Goal: Information Seeking & Learning: Find specific fact

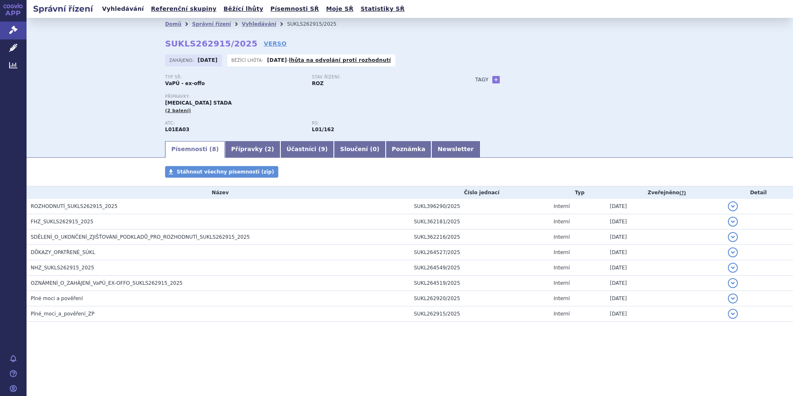
click at [129, 8] on link "Vyhledávání" at bounding box center [123, 8] width 47 height 11
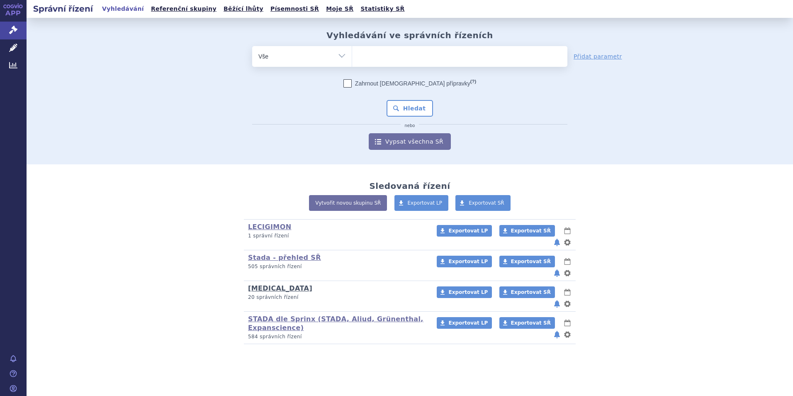
click at [266, 284] on link "Tapentadol" at bounding box center [280, 288] width 64 height 8
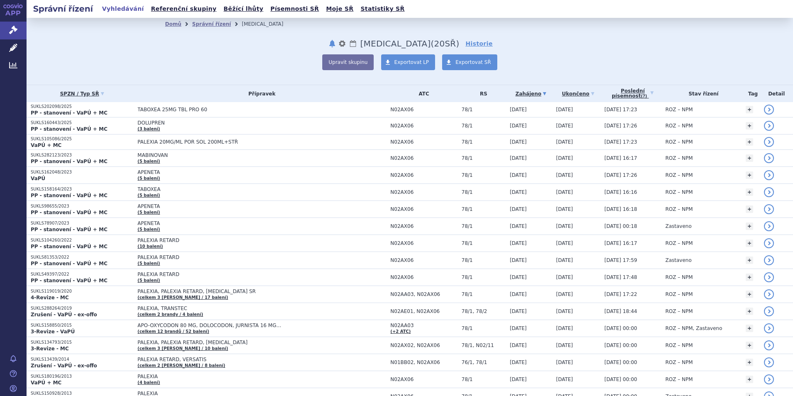
click at [115, 9] on link "Vyhledávání" at bounding box center [123, 8] width 47 height 11
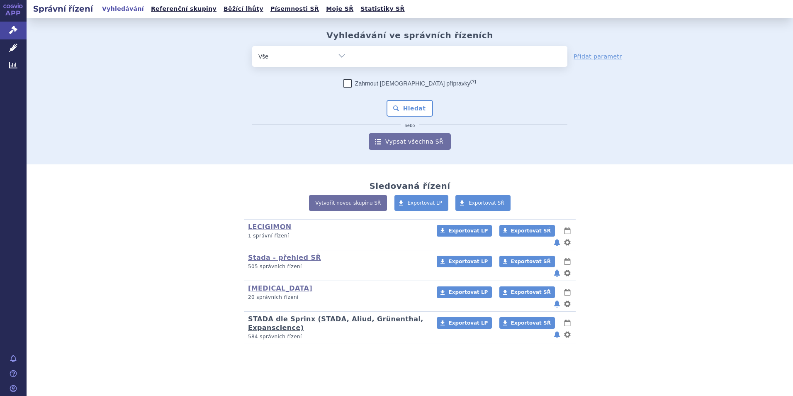
click at [262, 315] on link "STADA dle Sprinx (STADA, Aliud, Grünenthal, Expanscience)" at bounding box center [336, 323] width 176 height 17
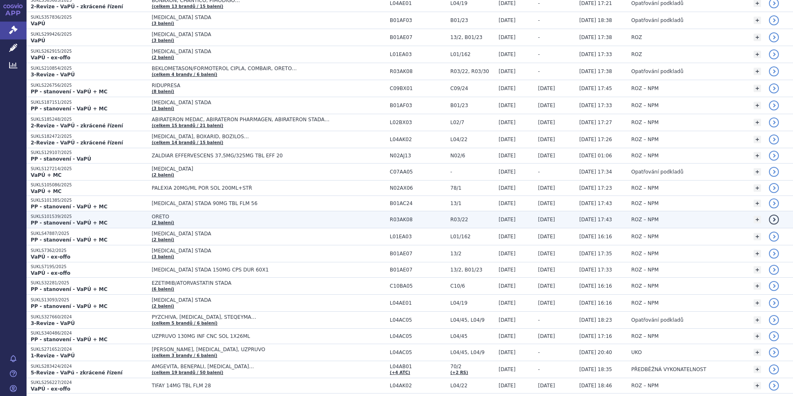
scroll to position [124, 0]
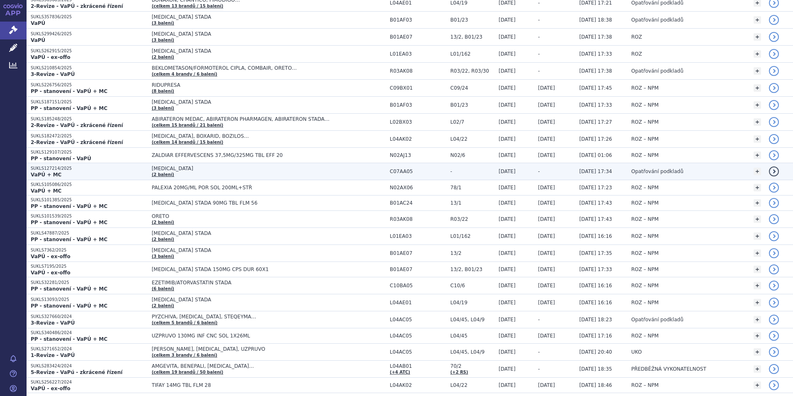
click at [153, 171] on span "[MEDICAL_DATA]" at bounding box center [255, 169] width 207 height 6
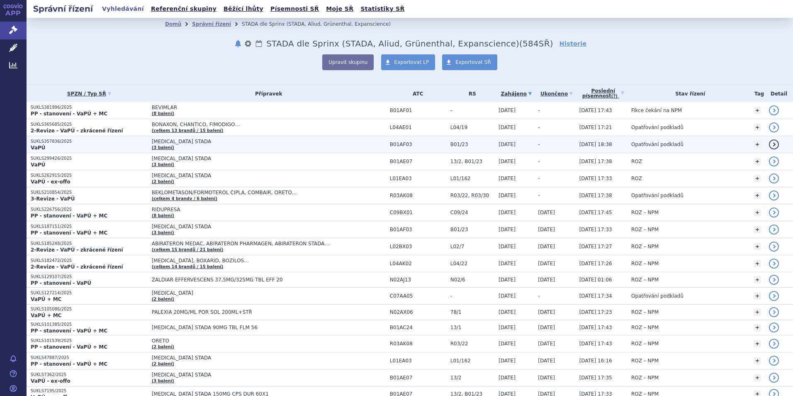
click at [152, 144] on span "[MEDICAL_DATA] STADA" at bounding box center [255, 142] width 207 height 6
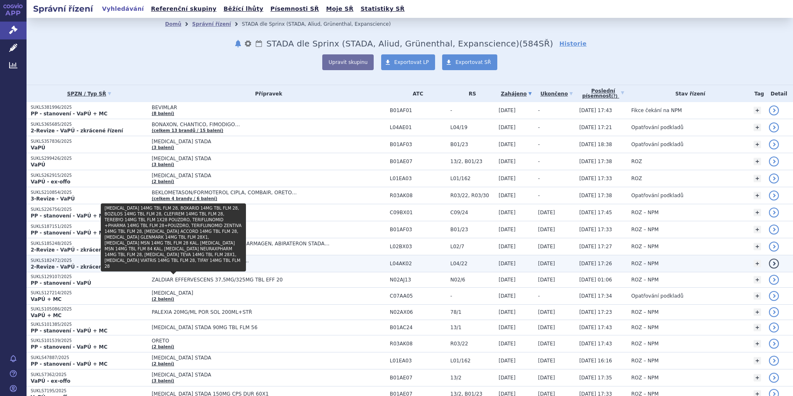
scroll to position [41, 0]
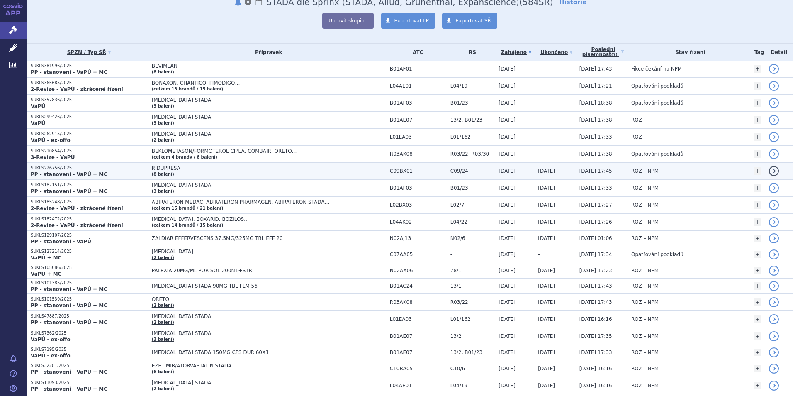
click at [61, 173] on strong "PP - stanovení - VaPÚ + MC" at bounding box center [69, 174] width 77 height 6
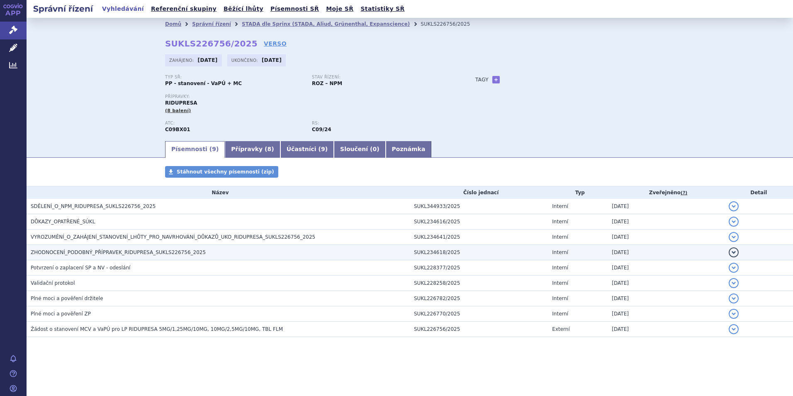
click at [79, 251] on span "ZHODNOCENÍ_PODOBNÝ_PŘÍPRAVEK_RIDUPRESA_SUKLS226756_2025" at bounding box center [118, 252] width 175 height 6
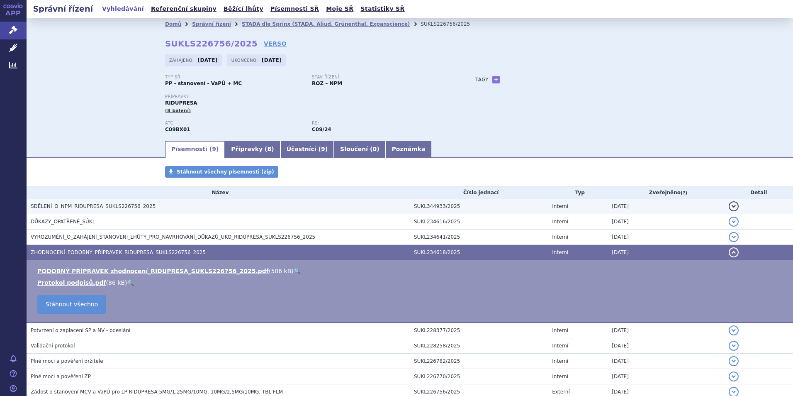
click at [100, 205] on span "SDĚLENÍ_O_NPM_RIDUPRESA_SUKLS226756_2025" at bounding box center [93, 206] width 125 height 6
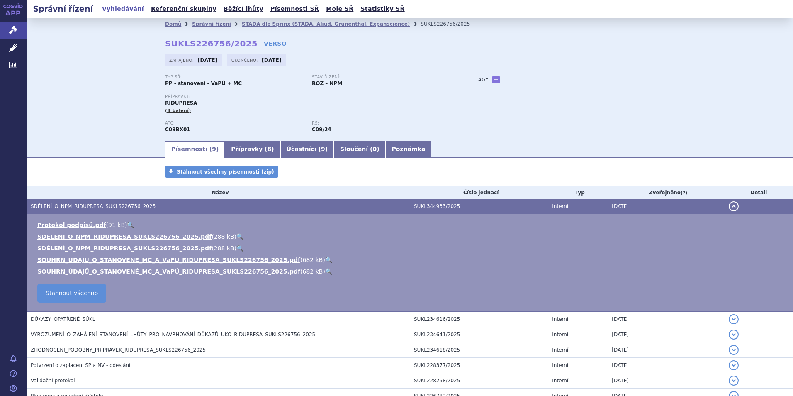
click at [120, 8] on link "Vyhledávání" at bounding box center [123, 8] width 47 height 11
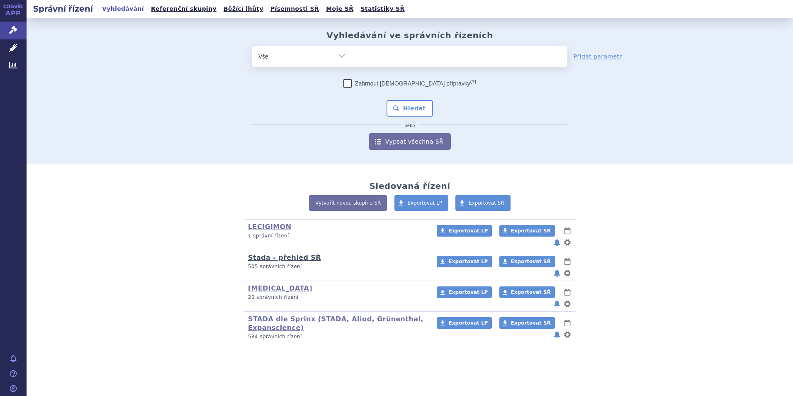
drag, startPoint x: 0, startPoint y: 0, endPoint x: 263, endPoint y: 249, distance: 361.9
click at [263, 254] on link "Stada - přehled SŘ" at bounding box center [284, 258] width 73 height 8
click at [265, 225] on link "LECIGIMON" at bounding box center [269, 227] width 43 height 8
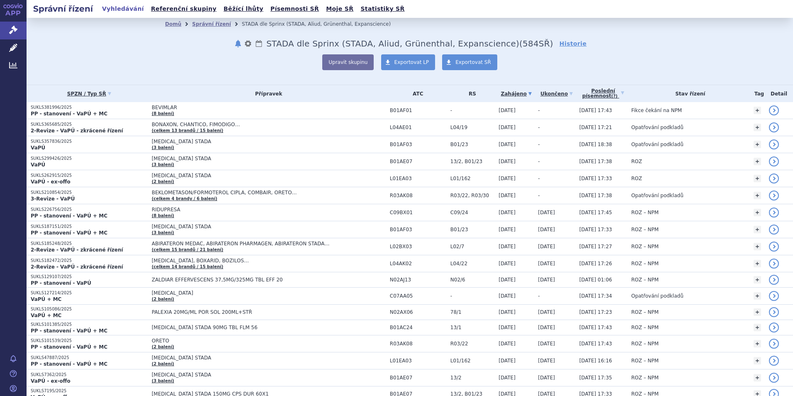
click at [113, 6] on link "Vyhledávání" at bounding box center [123, 8] width 47 height 11
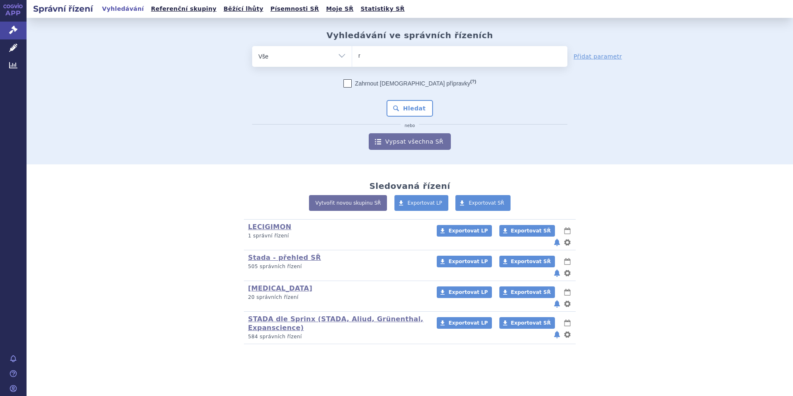
type input "ri"
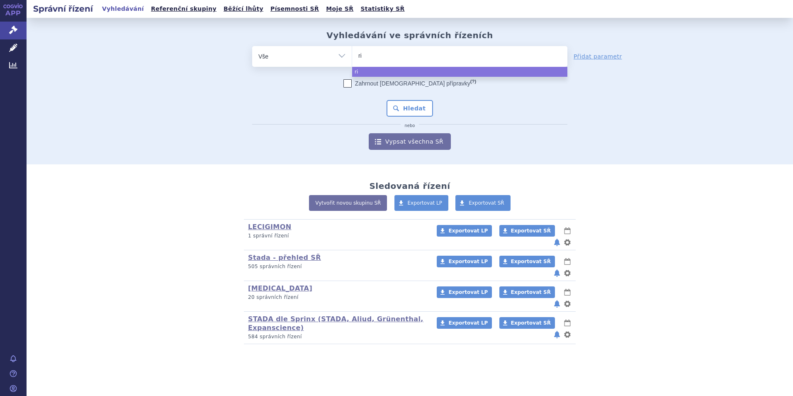
type input "riv"
type input "riva"
type input "rivar"
type input "rivaro"
type input "rivarox"
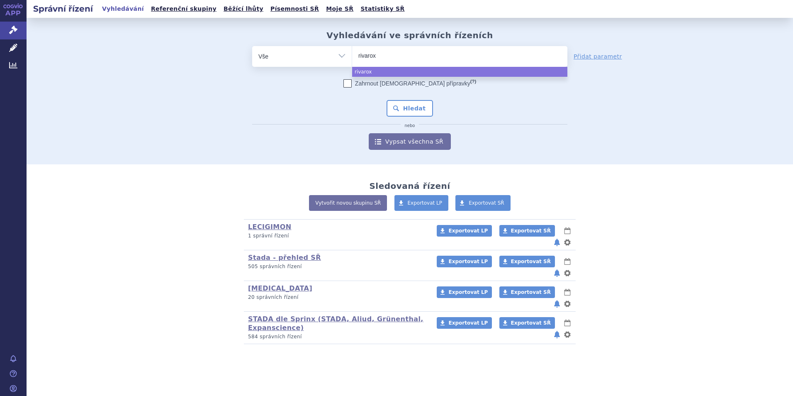
type input "rivaroxa"
type input "rivaroxab"
type input "rivaroxaban"
select select "rivaroxaban"
click at [405, 108] on button "Hledat" at bounding box center [410, 108] width 47 height 17
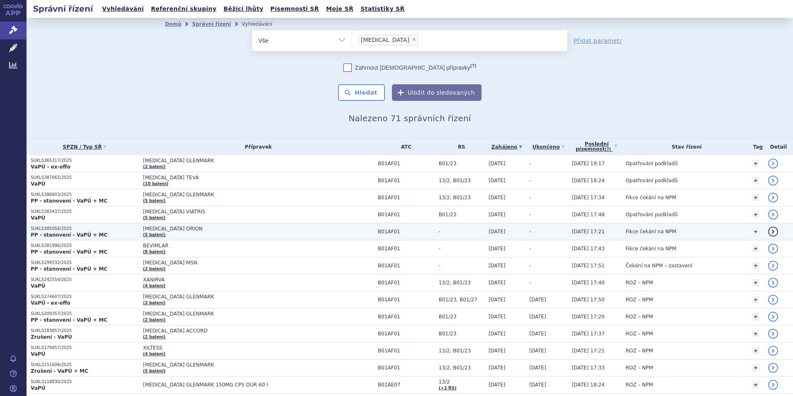
click at [52, 228] on p "SUKLS385056/2025" at bounding box center [85, 229] width 108 height 6
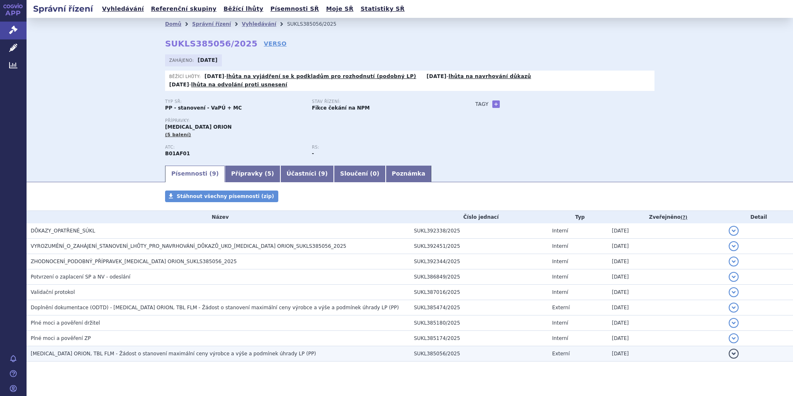
click at [152, 351] on span "[MEDICAL_DATA] ORION, TBL FLM - Žádost o stanovení maximální ceny výrobce a výš…" at bounding box center [173, 354] width 285 height 6
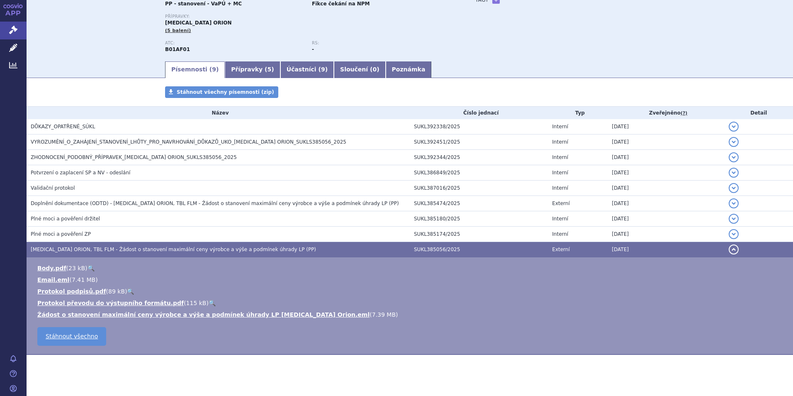
scroll to position [105, 0]
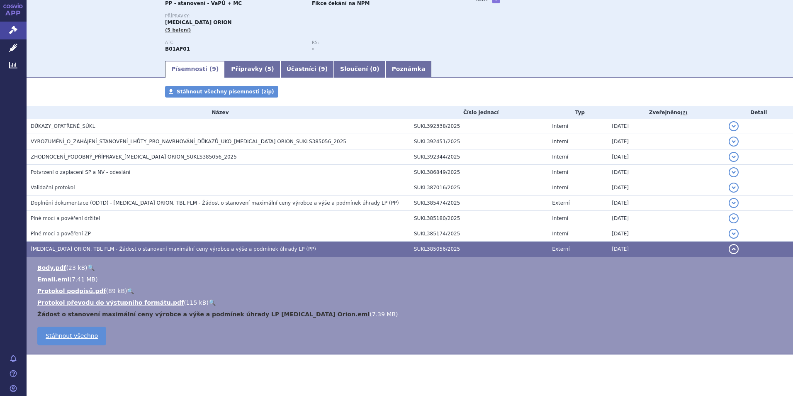
click at [234, 311] on link "Žádost o stanovení maximální ceny výrobce a výše a podmínek úhrady LP [MEDICAL_…" at bounding box center [203, 314] width 332 height 7
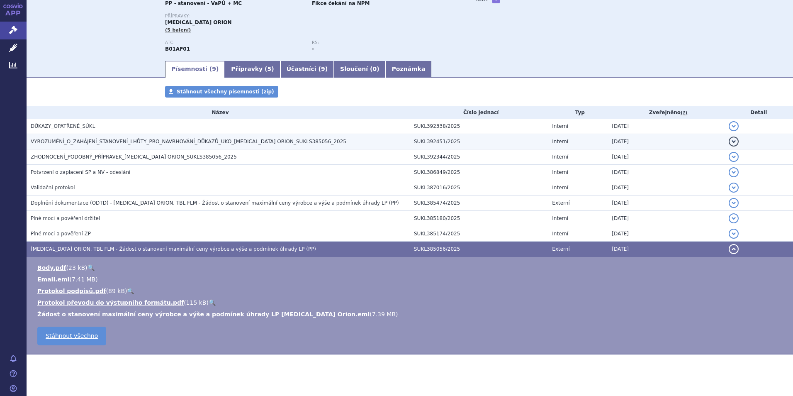
click at [187, 137] on h3 "VYROZUMĚNÍ_O_ZAHÁJENÍ_STANOVENÍ_LHŮTY_PRO_NAVRHOVÁNÍ_DŮKAZŮ_UKO_[MEDICAL_DATA] …" at bounding box center [220, 141] width 379 height 8
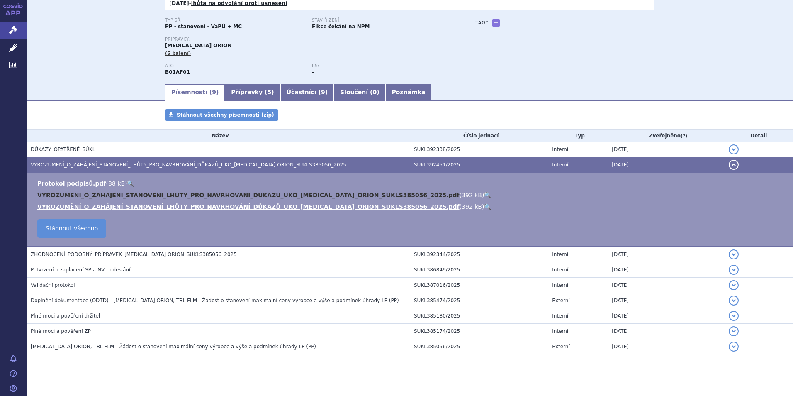
click at [183, 192] on link "VYROZUMENI_O_ZAHAJENI_STANOVENI_LHUTY_PRO_NAVRHOVANI_DUKAZU_UKO_[MEDICAL_DATA]_…" at bounding box center [248, 195] width 422 height 7
